Goal: Task Accomplishment & Management: Complete application form

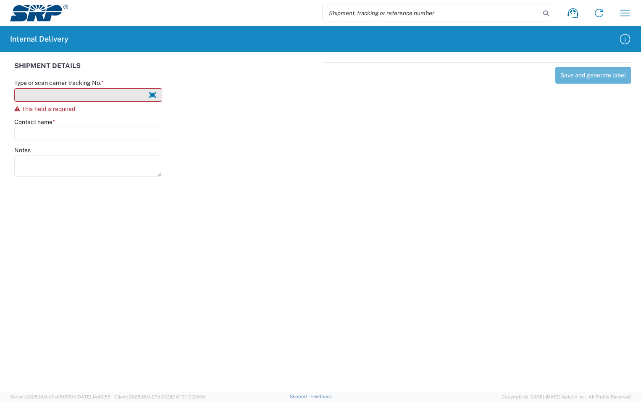
click at [77, 90] on input "Type or scan carrier tracking No. *" at bounding box center [88, 94] width 148 height 13
type input "L"
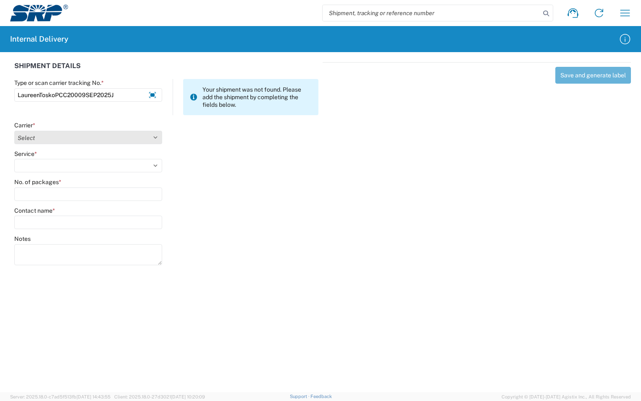
type input "LaureenToskoPCC20009SEP2025J"
click at [160, 138] on select "Select Amazon Logistics ATI Trucking BC Dimerco Logistics Empire Southwest FedE…" at bounding box center [88, 137] width 148 height 13
select select "18713"
click at [14, 131] on select "Select Amazon Logistics ATI Trucking BC Dimerco Logistics Empire Southwest FedE…" at bounding box center [88, 137] width 148 height 13
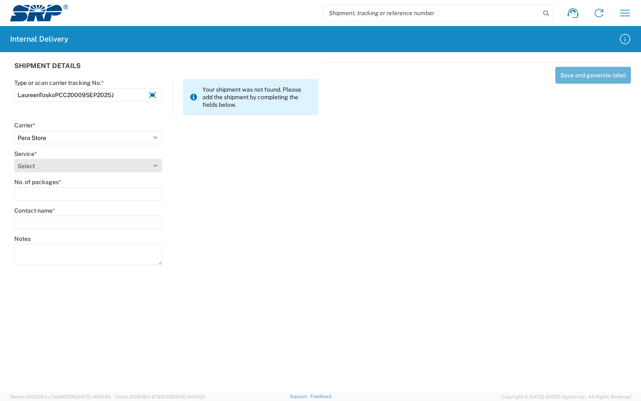
click at [51, 164] on select "Select Ground Inter-Office" at bounding box center [88, 165] width 148 height 13
select select "35763"
click at [14, 159] on select "Select Ground Inter-Office" at bounding box center [88, 165] width 148 height 13
click at [43, 197] on input "No. of packages *" at bounding box center [88, 193] width 148 height 13
type input "1"
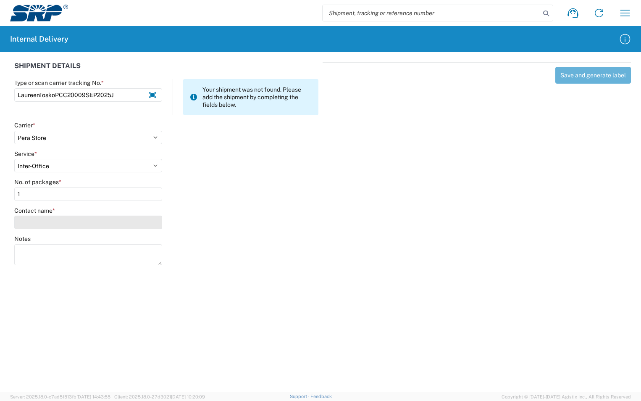
click at [39, 219] on input "Contact name *" at bounding box center [88, 221] width 148 height 13
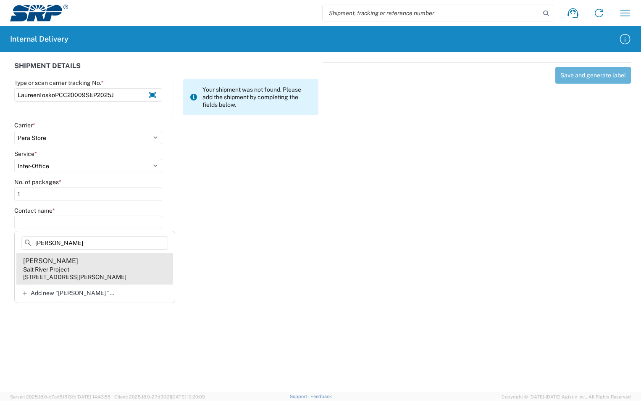
type input "[PERSON_NAME]"
click at [53, 269] on div "Salt River Project" at bounding box center [46, 269] width 46 height 8
type input "[PERSON_NAME]"
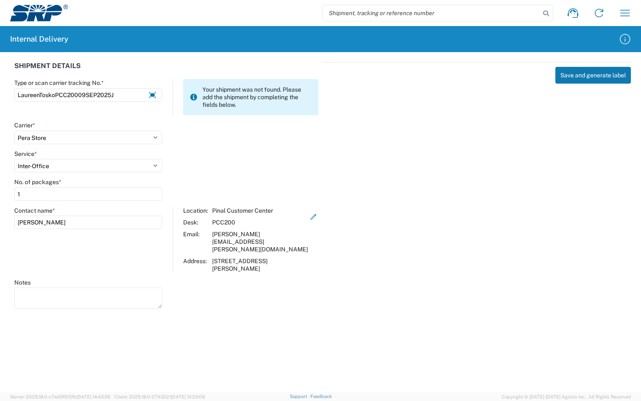
click at [594, 78] on button "Save and generate label" at bounding box center [593, 75] width 76 height 17
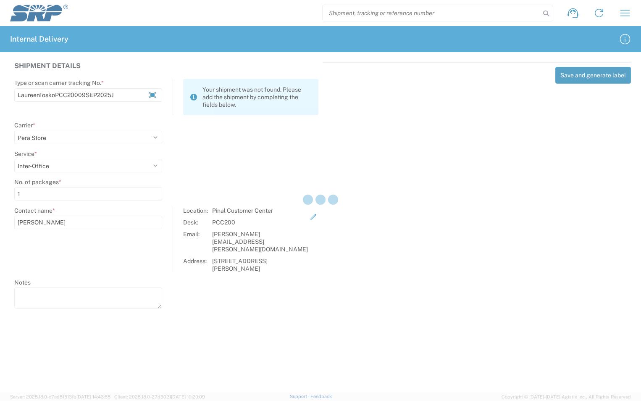
select select
